Goal: Entertainment & Leisure: Consume media (video, audio)

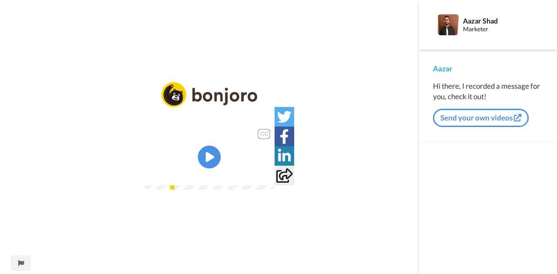
click at [212, 158] on icon "Play/Pause" at bounding box center [209, 157] width 23 height 41
click at [250, 165] on video at bounding box center [209, 157] width 131 height 65
click at [206, 153] on icon at bounding box center [209, 157] width 23 height 23
click at [269, 179] on div at bounding box center [262, 173] width 13 height 13
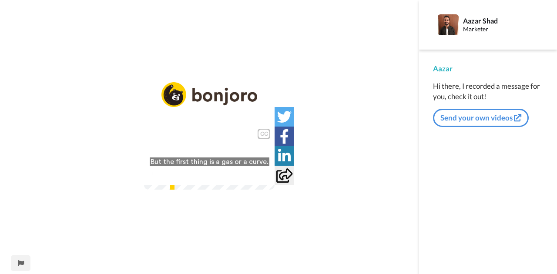
click at [275, 185] on div "1:41 / 9:38" at bounding box center [209, 176] width 131 height 18
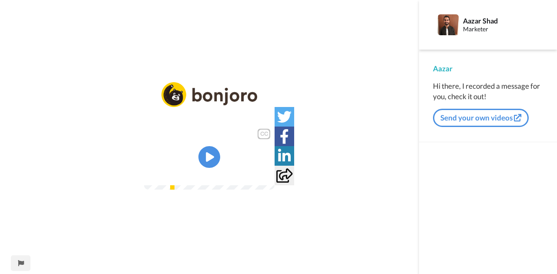
click at [275, 185] on div "1:42 / 9:38" at bounding box center [209, 176] width 131 height 18
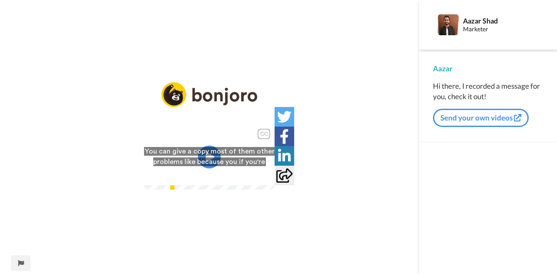
click at [216, 156] on icon at bounding box center [209, 157] width 23 height 23
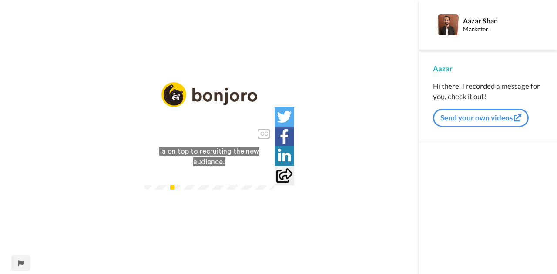
click at [199, 137] on icon "Play/Pause" at bounding box center [209, 157] width 23 height 41
click at [223, 149] on video at bounding box center [209, 157] width 131 height 65
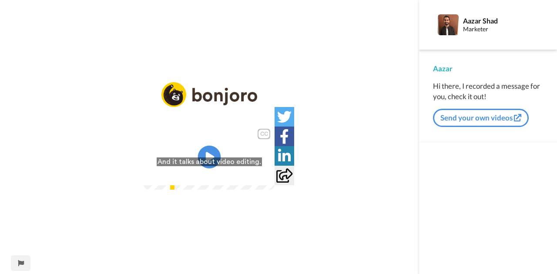
click at [213, 160] on icon at bounding box center [209, 157] width 23 height 23
click at [220, 154] on icon at bounding box center [209, 157] width 23 height 23
click at [211, 179] on video at bounding box center [209, 157] width 131 height 65
click at [215, 174] on icon "Play/Pause" at bounding box center [209, 157] width 23 height 41
click at [236, 154] on video at bounding box center [209, 157] width 131 height 65
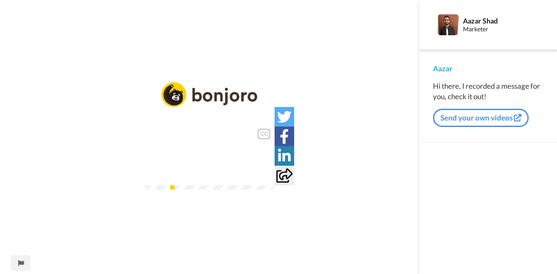
click at [233, 164] on video at bounding box center [209, 157] width 131 height 65
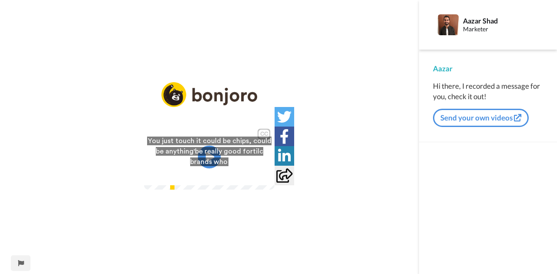
click at [202, 158] on icon at bounding box center [209, 157] width 23 height 23
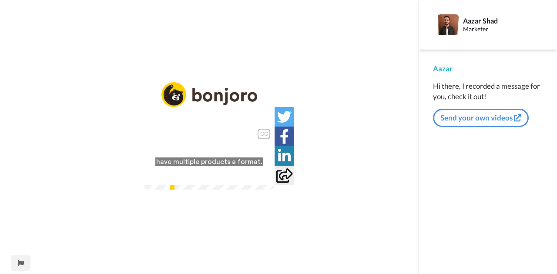
click at [211, 178] on video at bounding box center [209, 157] width 131 height 65
click at [201, 157] on icon at bounding box center [209, 157] width 23 height 23
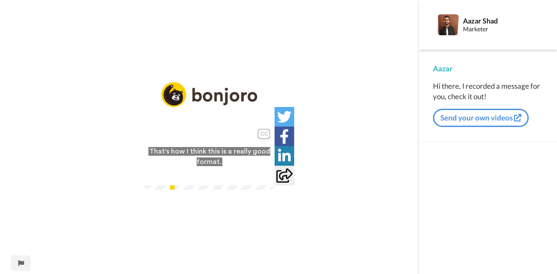
click at [202, 171] on icon "Play/Pause" at bounding box center [209, 157] width 23 height 41
click at [218, 160] on icon at bounding box center [209, 157] width 23 height 23
click at [218, 158] on icon at bounding box center [209, 157] width 23 height 23
